Goal: Transaction & Acquisition: Purchase product/service

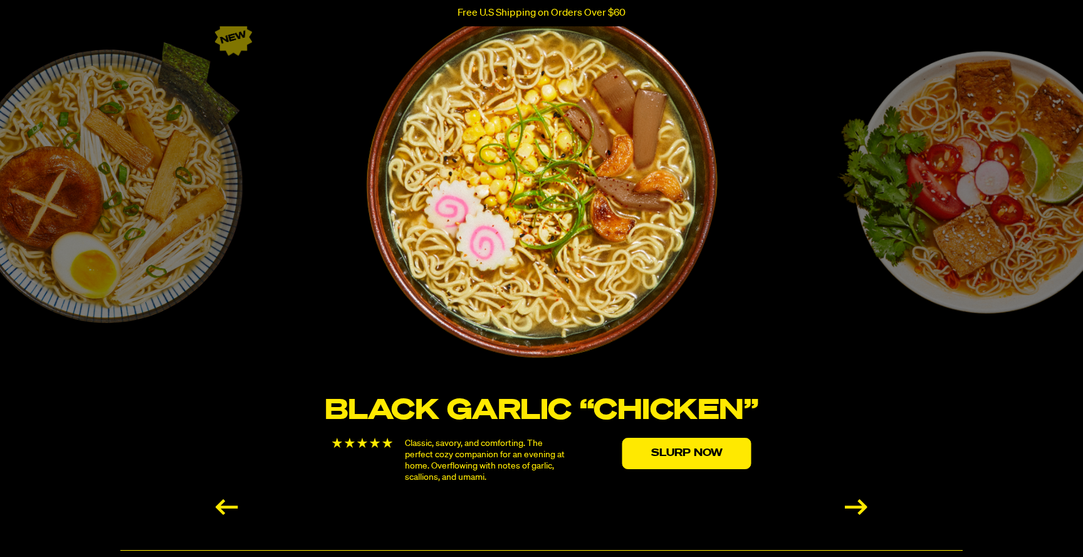
scroll to position [2207, 0]
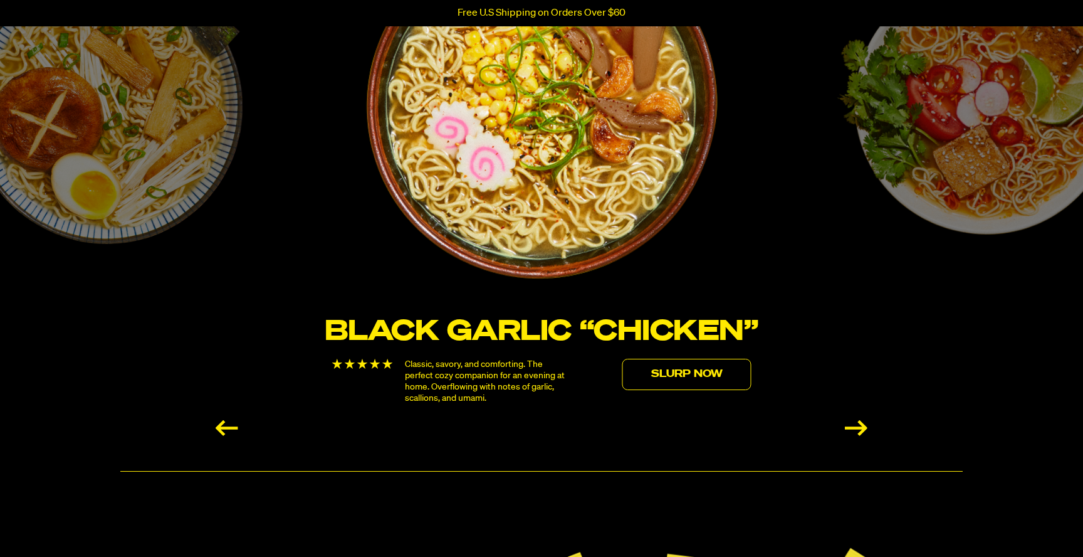
click at [686, 382] on link "Slurp Now" at bounding box center [687, 374] width 129 height 31
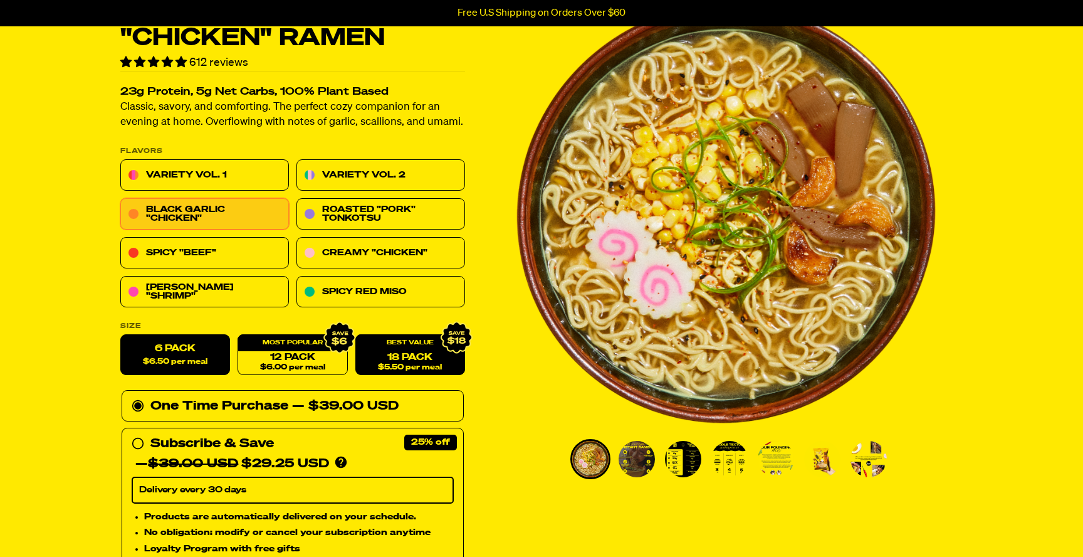
scroll to position [85, 0]
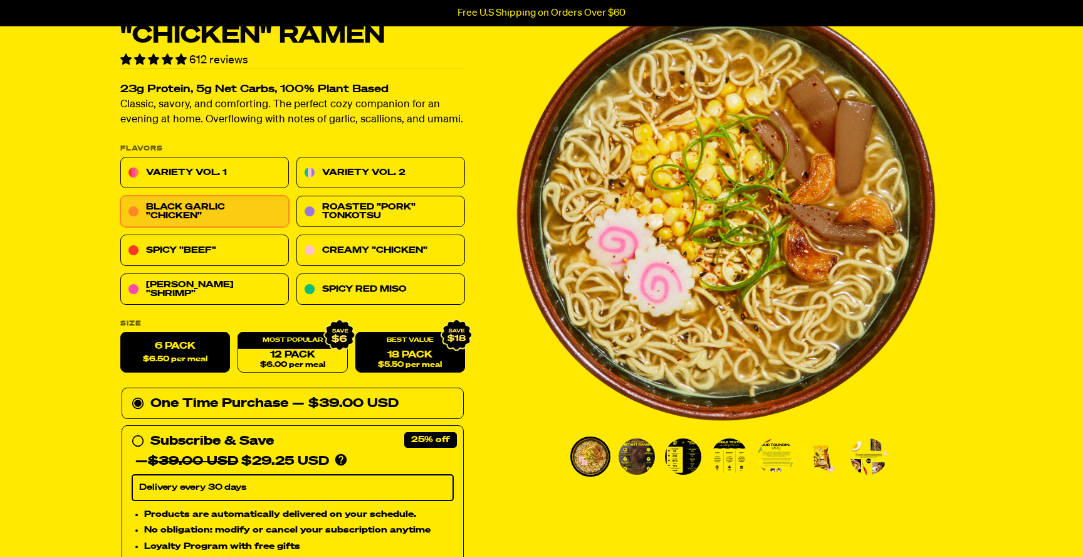
click at [404, 349] on link "18 Pack $5.50 per meal" at bounding box center [410, 352] width 110 height 41
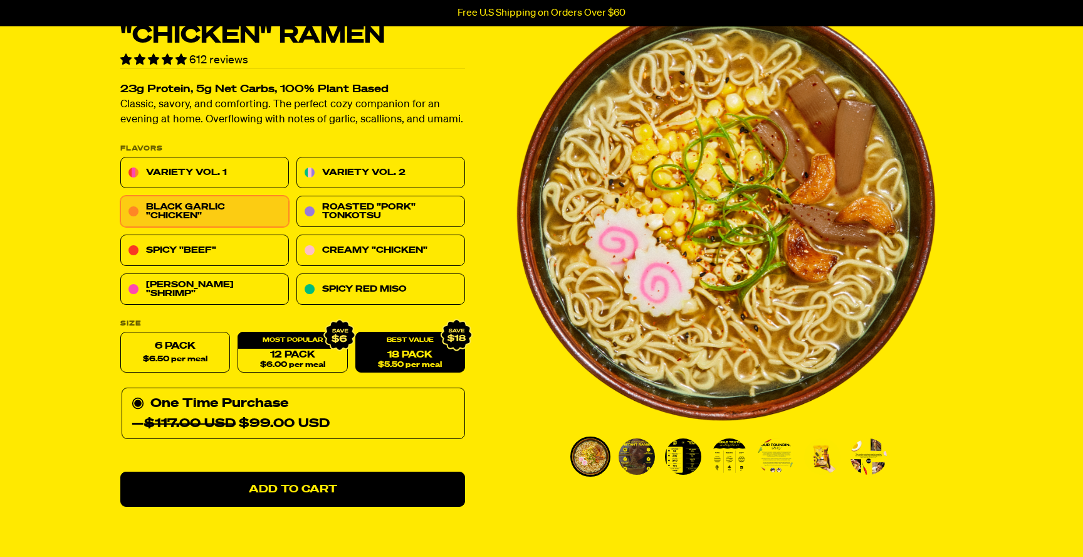
radio input "false"
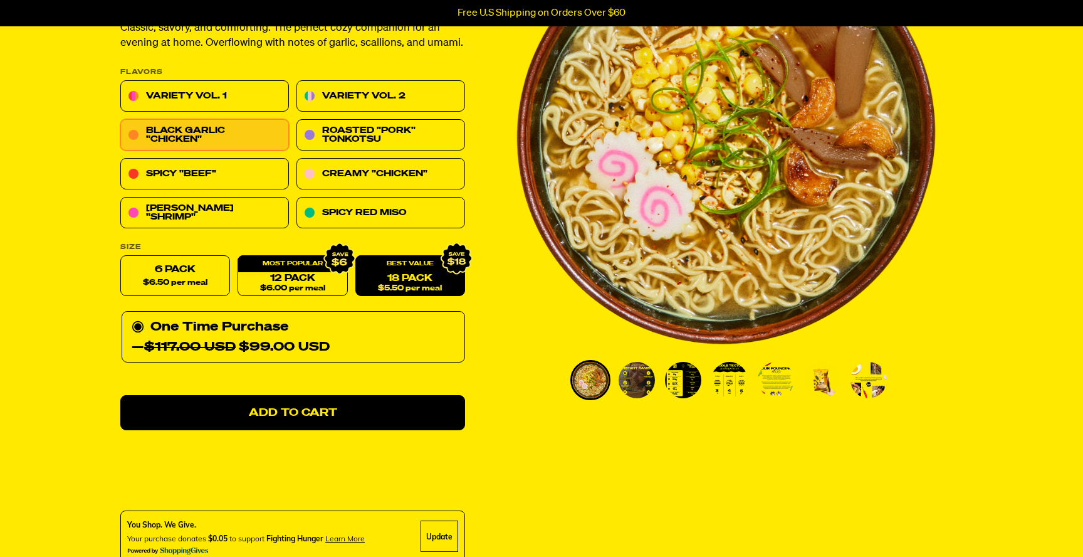
scroll to position [173, 0]
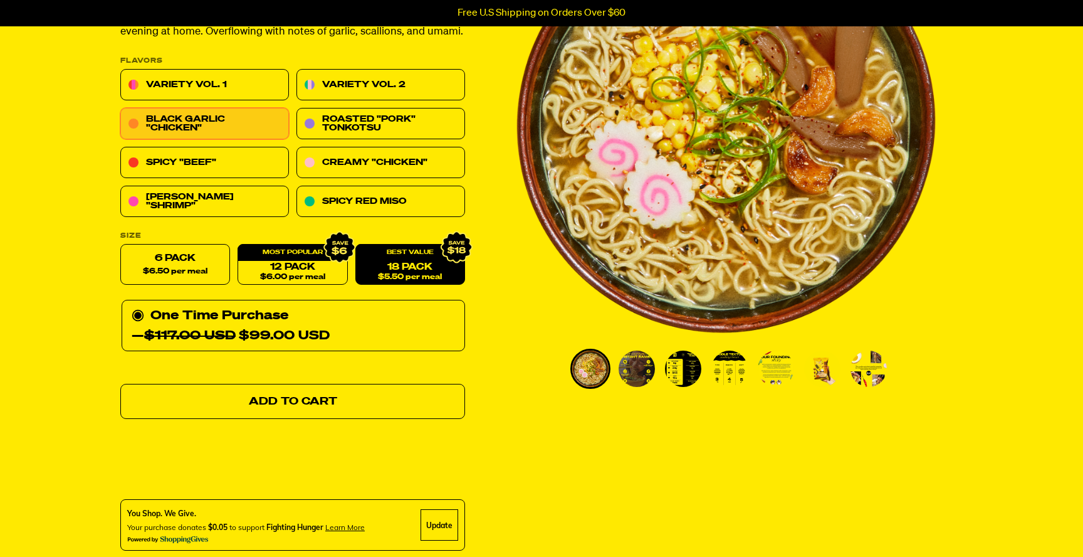
click at [281, 400] on span "Add to Cart" at bounding box center [293, 401] width 88 height 11
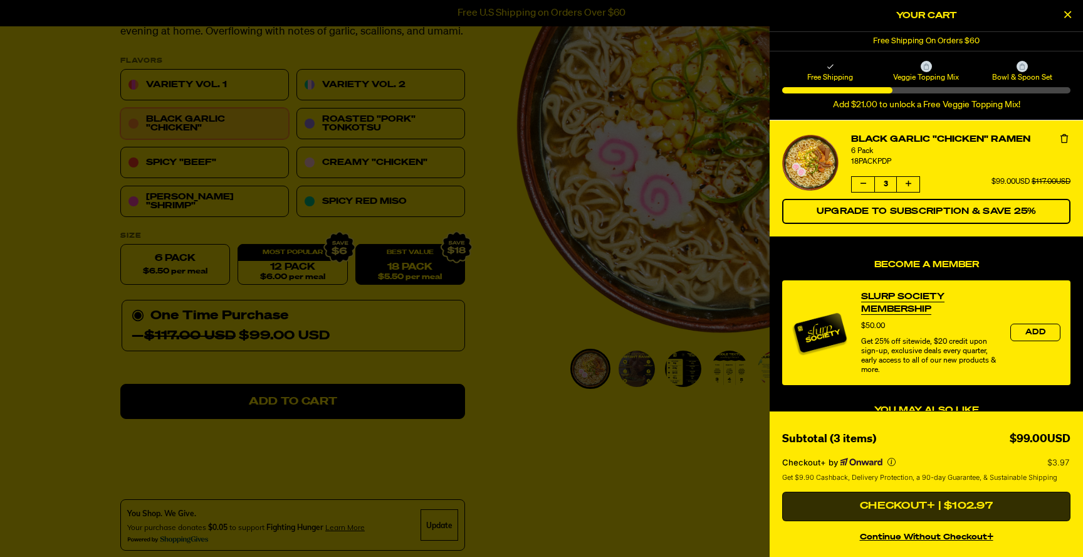
click at [916, 507] on button "Checkout+ | $102.97" at bounding box center [926, 507] width 288 height 30
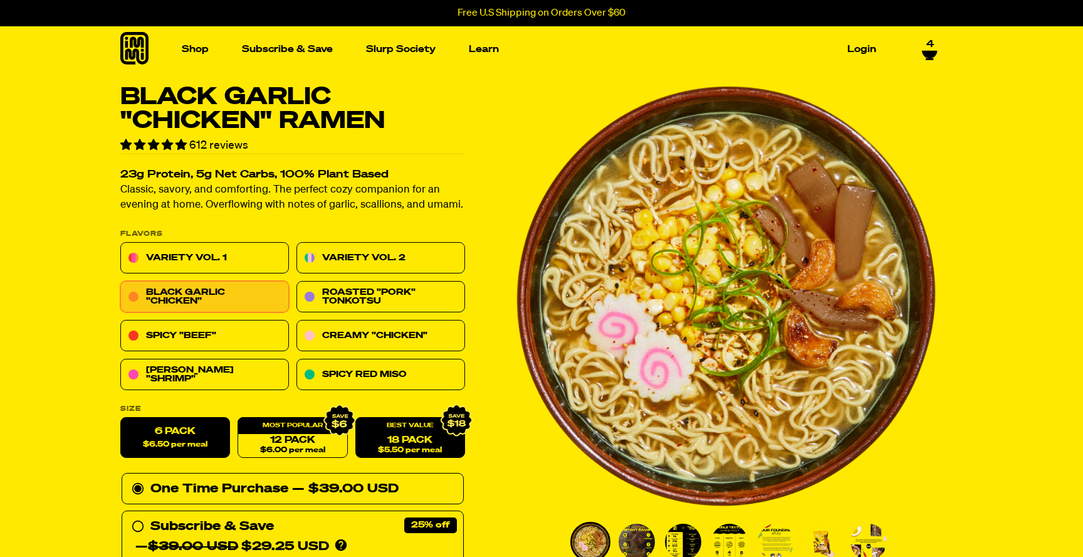
click at [389, 437] on link "18 Pack $5.50 per meal" at bounding box center [410, 438] width 110 height 41
radio input "false"
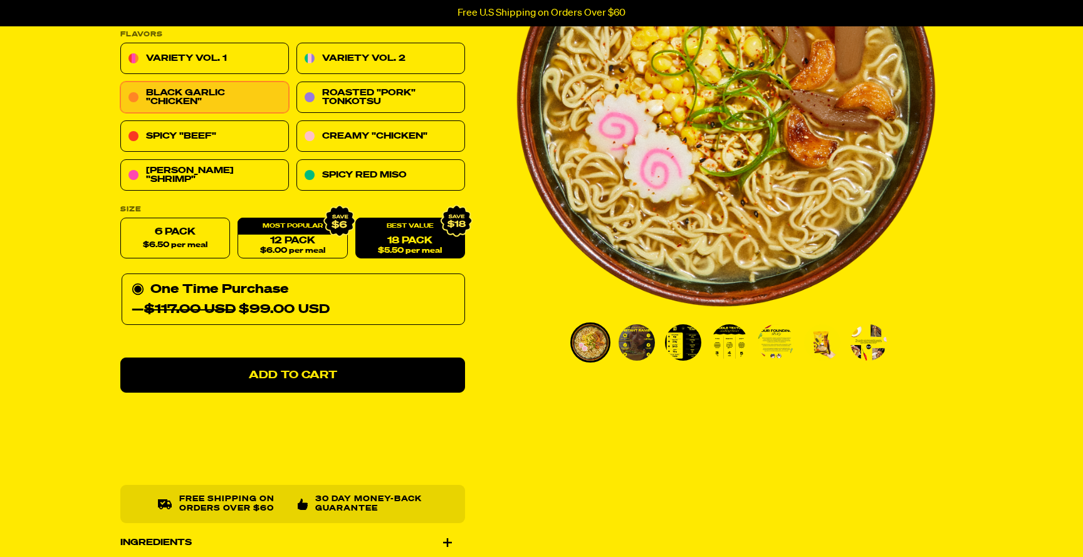
scroll to position [204, 0]
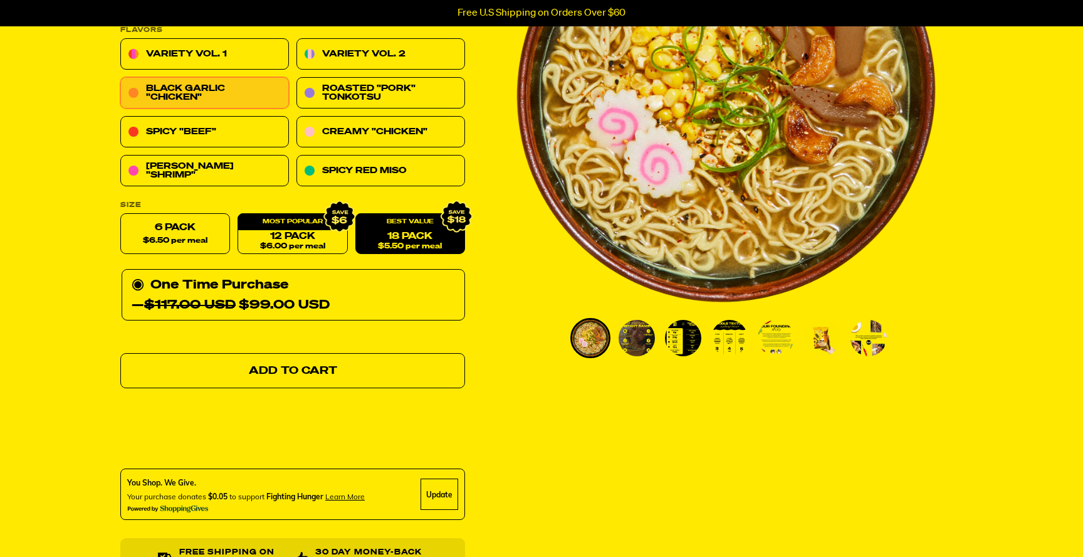
click at [277, 374] on span "Add to Cart" at bounding box center [293, 370] width 88 height 11
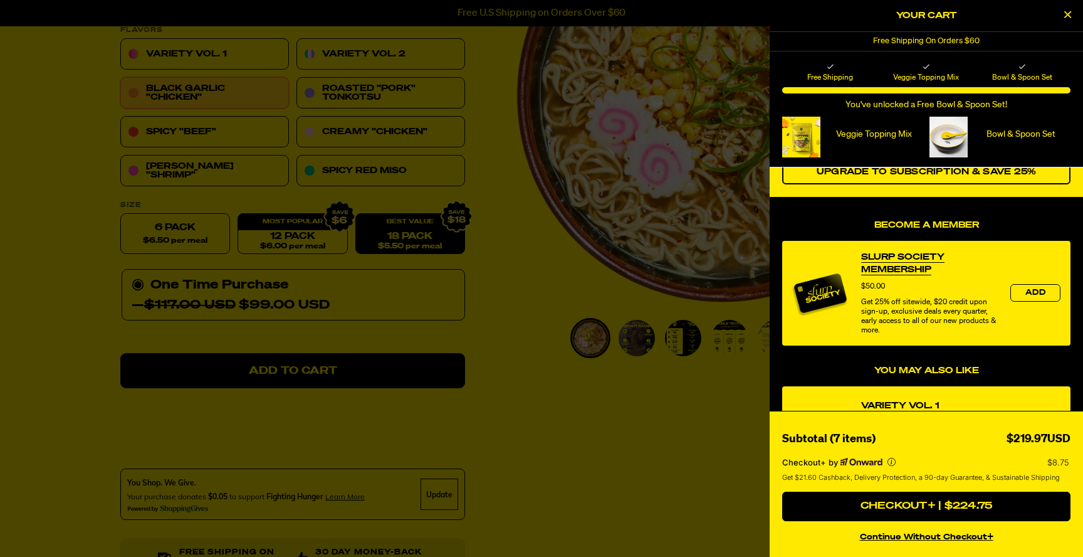
scroll to position [87, 0]
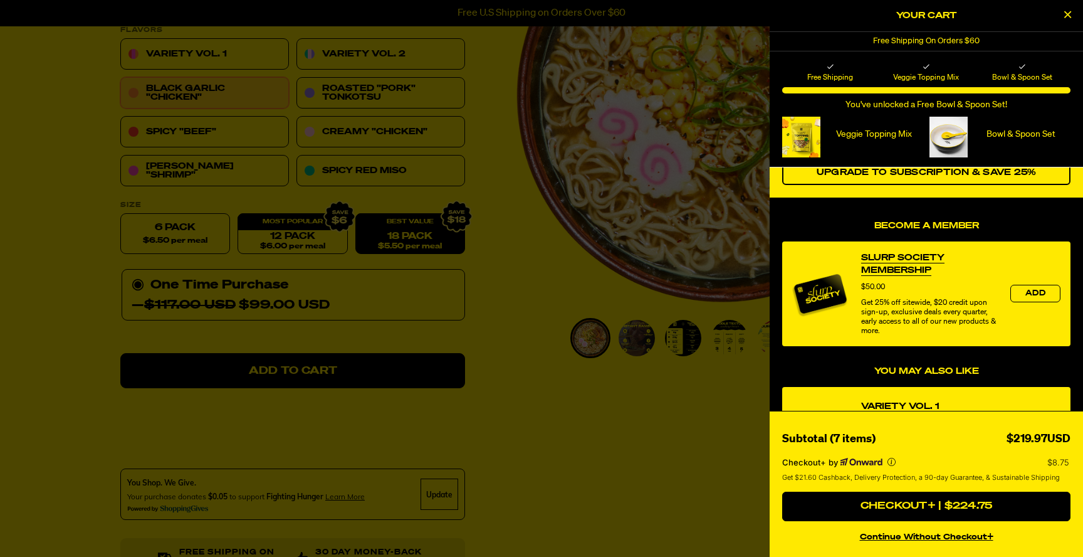
click at [896, 539] on button "continue without Checkout+" at bounding box center [926, 535] width 288 height 18
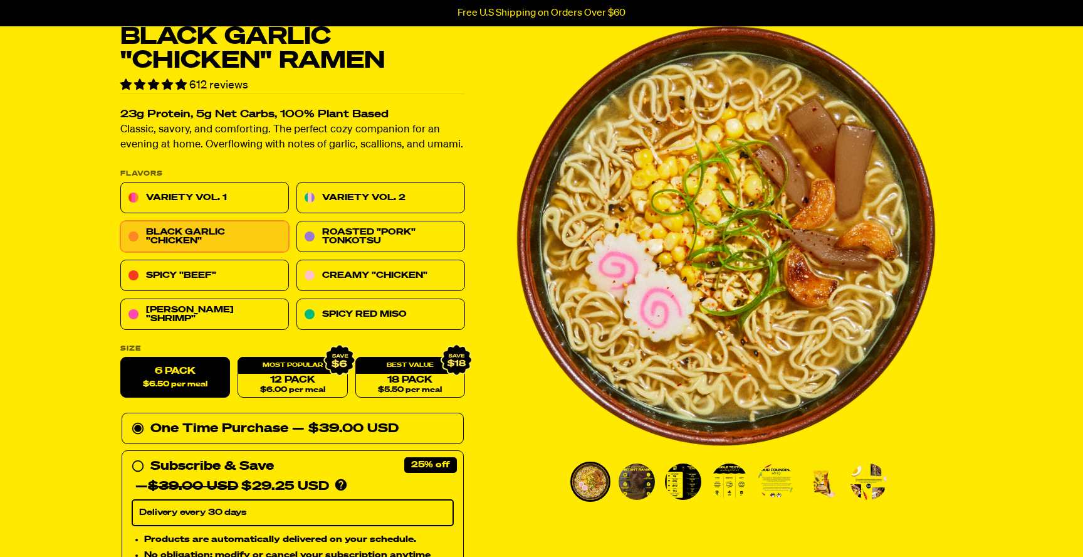
scroll to position [82, 0]
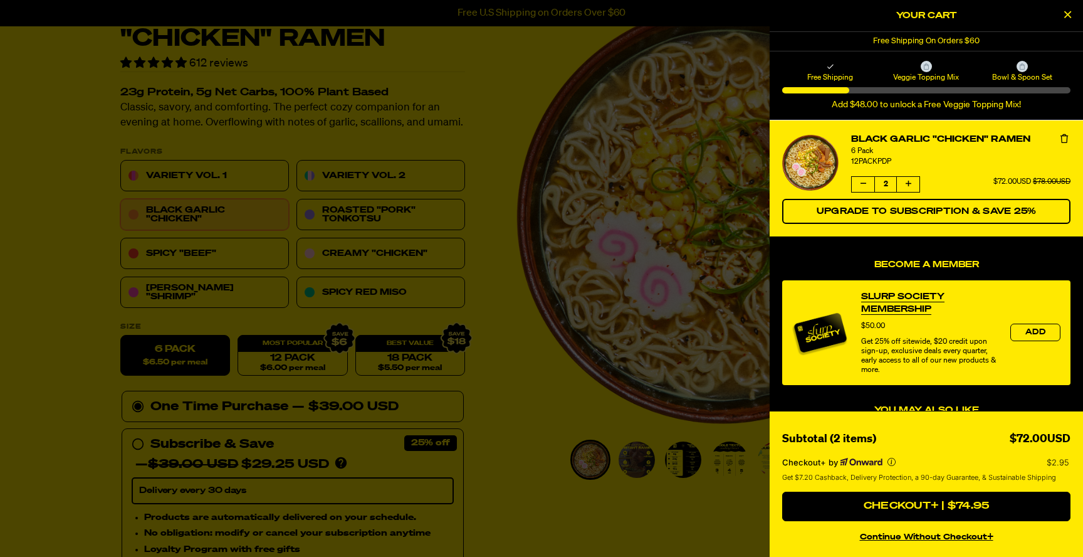
click at [1069, 16] on icon "Close Cart" at bounding box center [1068, 14] width 7 height 11
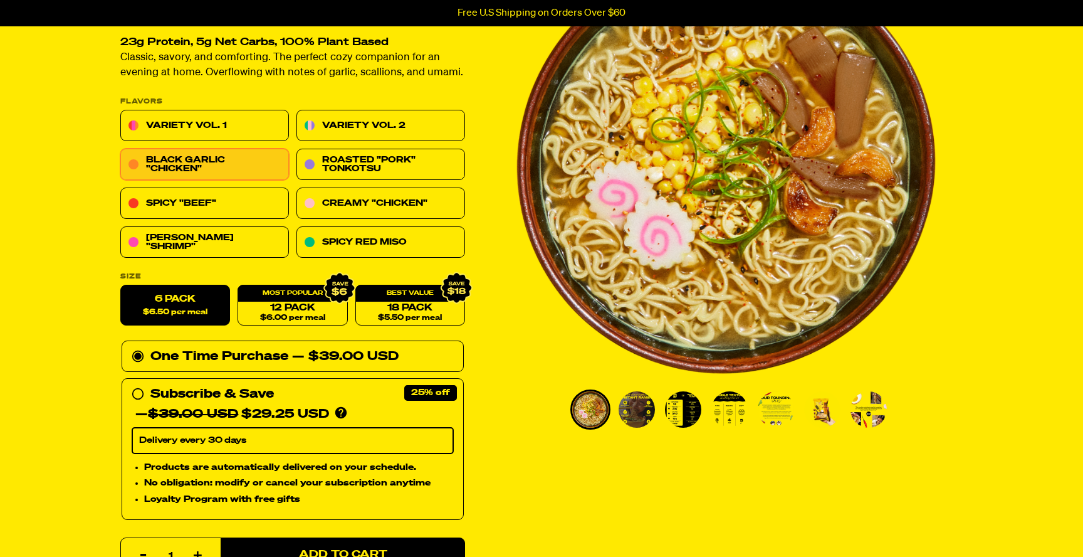
scroll to position [140, 0]
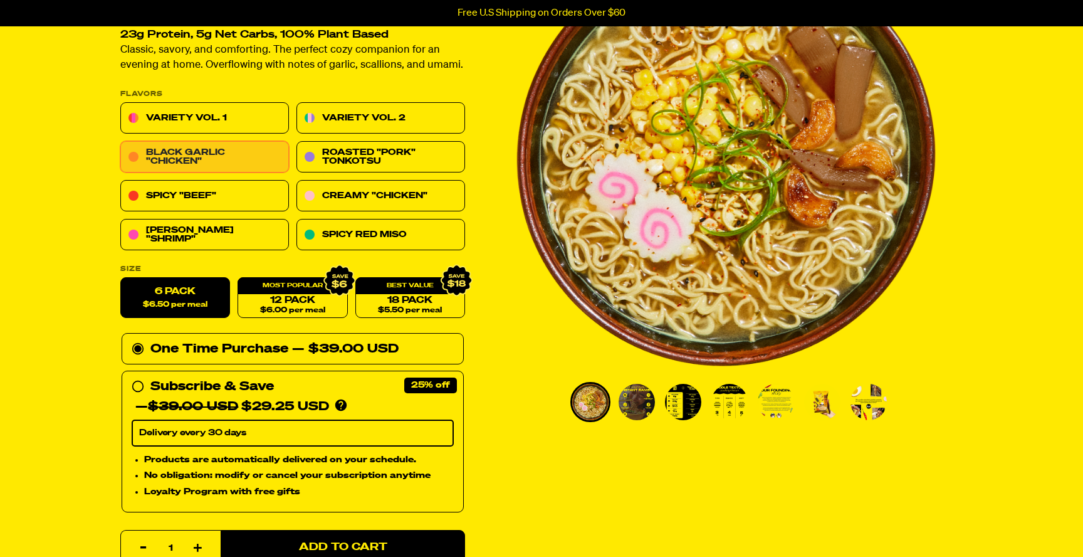
click at [230, 151] on link "Black Garlic "Chicken"" at bounding box center [204, 157] width 169 height 31
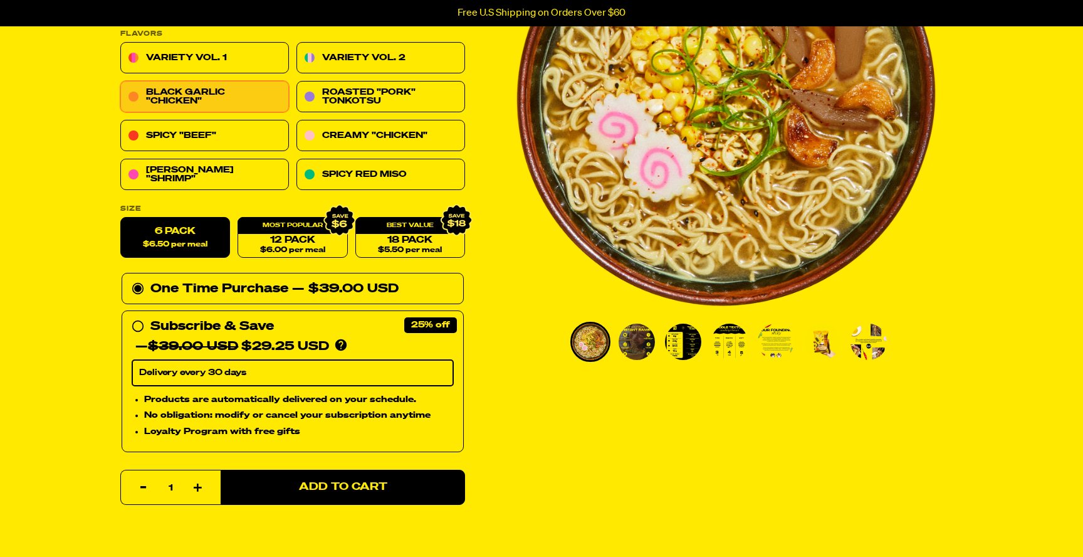
scroll to position [201, 0]
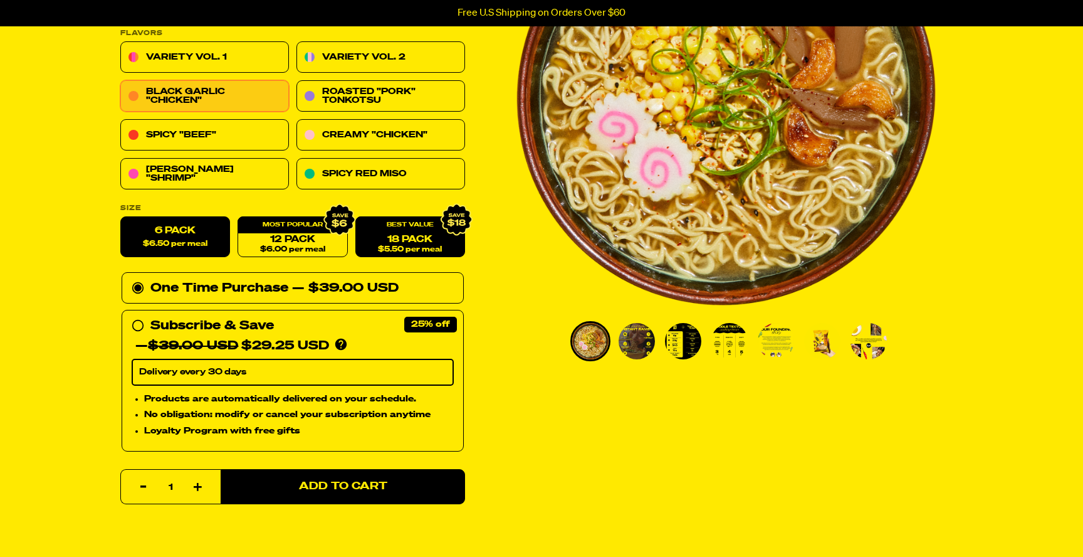
click at [398, 226] on div "18 Pack $5.50 per meal" at bounding box center [410, 237] width 110 height 41
click at [364, 283] on div "— $39.00 USD" at bounding box center [345, 288] width 107 height 20
click at [140, 278] on input "One Time Purchase — $39.00 USD" at bounding box center [136, 278] width 8 height 0
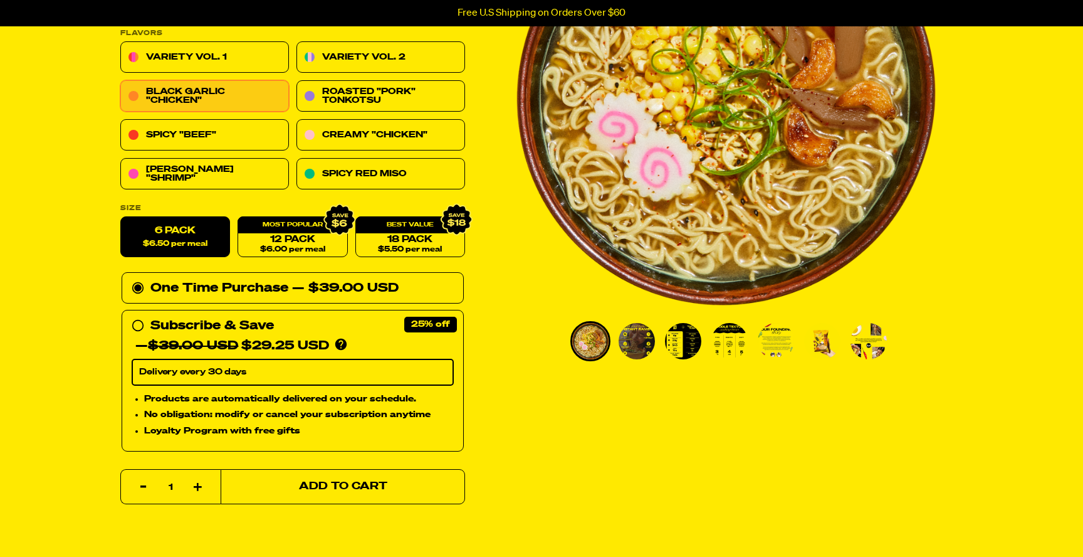
click at [364, 490] on span "Add to Cart" at bounding box center [343, 486] width 88 height 11
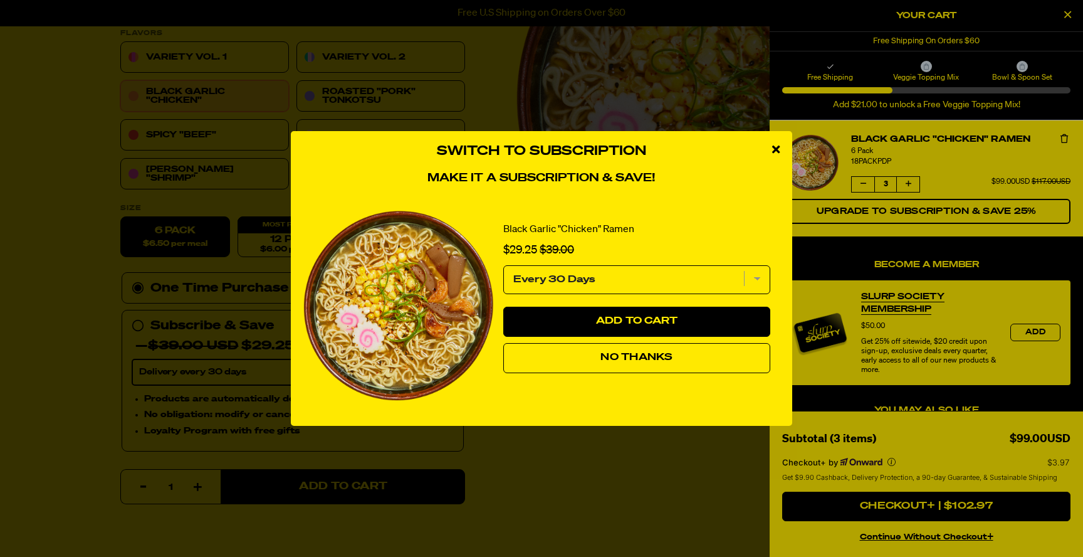
click at [774, 149] on icon "close modal" at bounding box center [776, 149] width 8 height 11
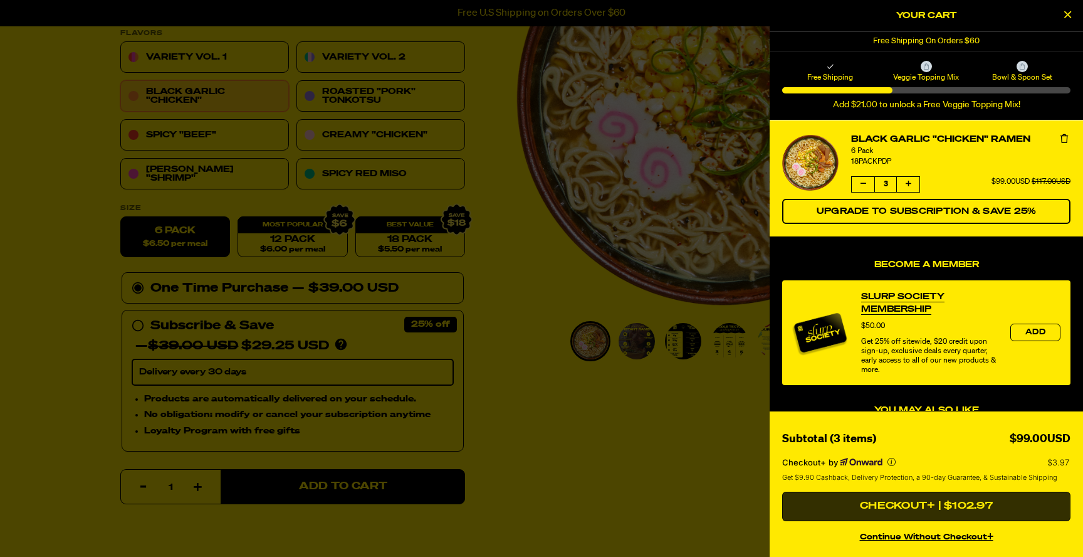
click at [958, 505] on button "Checkout+ | $102.97" at bounding box center [926, 507] width 288 height 30
